Goal: Task Accomplishment & Management: Use online tool/utility

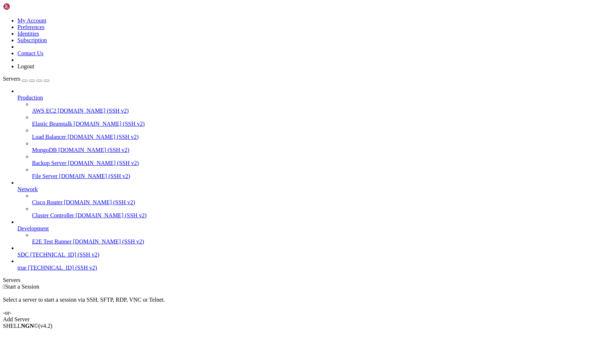
click at [29, 258] on span "SDC" at bounding box center [22, 254] width 11 height 6
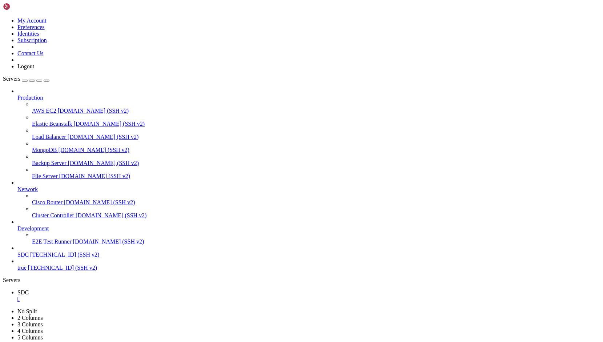
drag, startPoint x: 193, startPoint y: 507, endPoint x: 163, endPoint y: 543, distance: 46.9
drag, startPoint x: 264, startPoint y: 502, endPoint x: 267, endPoint y: 498, distance: 4.4
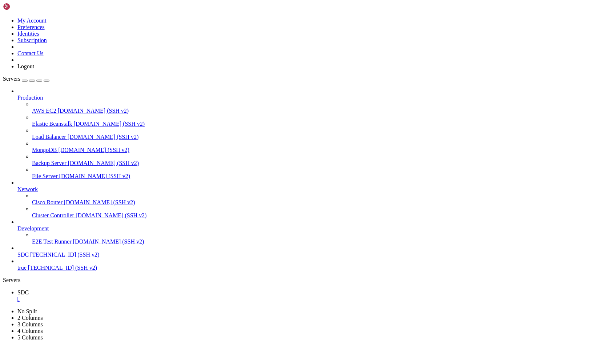
scroll to position [12, 0]
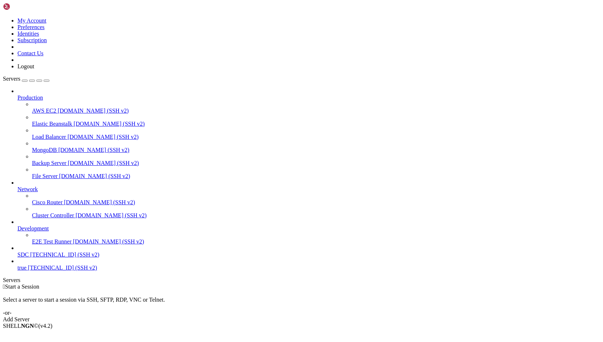
click at [59, 258] on link "SDC [TECHNICAL_ID] (SSH v2)" at bounding box center [308, 254] width 582 height 7
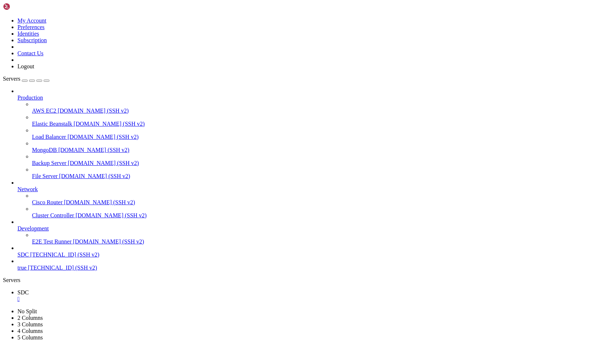
click at [120, 289] on link "SDC " at bounding box center [308, 295] width 582 height 13
click at [119, 296] on div "" at bounding box center [308, 299] width 582 height 7
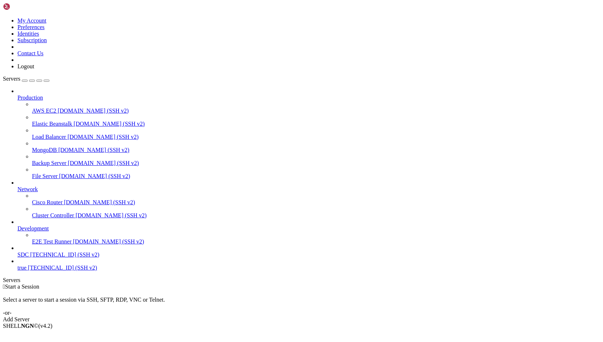
click at [27, 271] on span "true" at bounding box center [21, 267] width 9 height 6
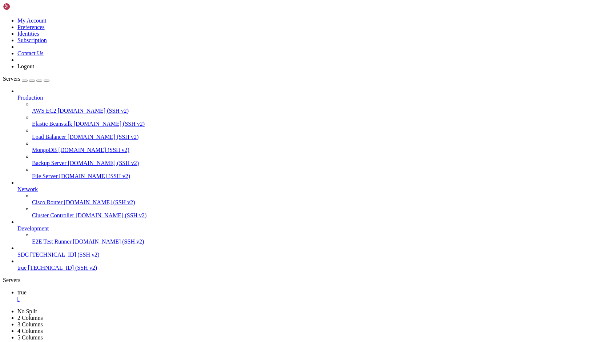
click at [120, 296] on div "" at bounding box center [308, 299] width 582 height 7
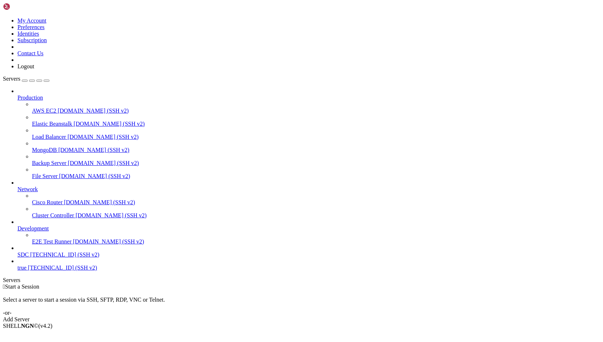
click at [28, 271] on span "[TECHNICAL_ID] (SSH v2)" at bounding box center [62, 267] width 69 height 6
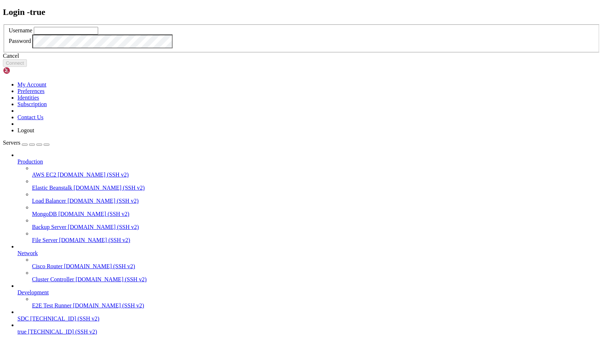
type input "root"
click at [312, 59] on div "Cancel" at bounding box center [301, 56] width 597 height 7
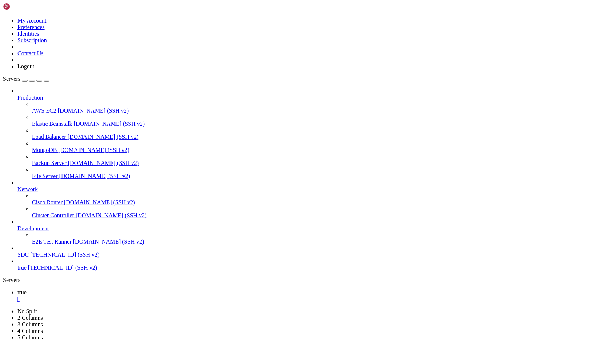
click at [3, 17] on link at bounding box center [3, 17] width 0 height 0
click at [34, 69] on link "Logout" at bounding box center [25, 66] width 17 height 6
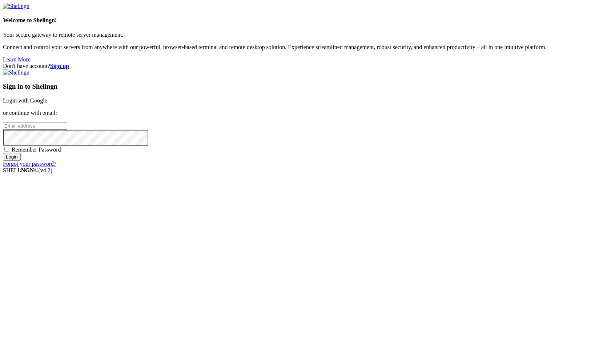
type input "root"
click at [47, 104] on link "Login with Google" at bounding box center [25, 100] width 44 height 6
